Goal: Transaction & Acquisition: Purchase product/service

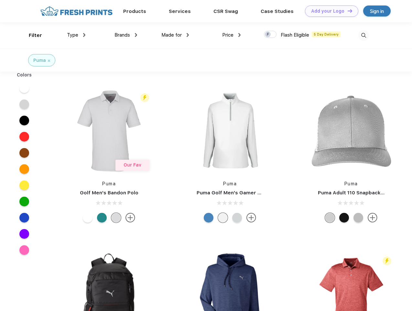
click at [329, 11] on link "Add your Logo Design Tool" at bounding box center [331, 11] width 53 height 11
click at [0, 0] on div "Design Tool" at bounding box center [0, 0] width 0 height 0
click at [347, 11] on link "Add your Logo Design Tool" at bounding box center [331, 11] width 53 height 11
click at [31, 35] on div "Filter" at bounding box center [35, 35] width 13 height 7
click at [76, 35] on span "Type" at bounding box center [72, 35] width 11 height 6
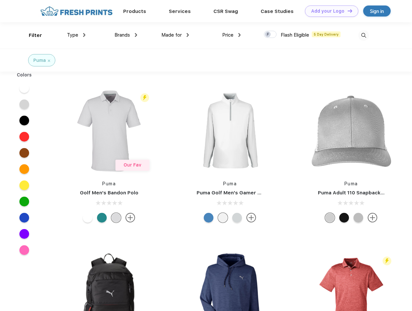
click at [126, 35] on span "Brands" at bounding box center [123, 35] width 16 height 6
click at [175, 35] on span "Made for" at bounding box center [171, 35] width 20 height 6
click at [232, 35] on span "Price" at bounding box center [227, 35] width 11 height 6
click at [270, 35] on div at bounding box center [270, 34] width 13 height 7
click at [268, 35] on input "checkbox" at bounding box center [266, 32] width 4 height 4
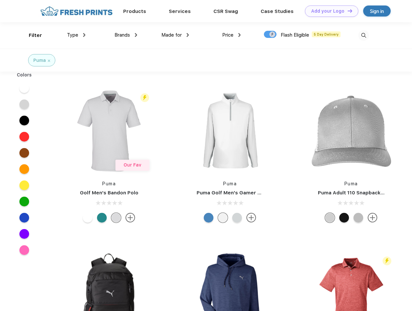
click at [364, 35] on img at bounding box center [363, 35] width 11 height 11
